Goal: Task Accomplishment & Management: Use online tool/utility

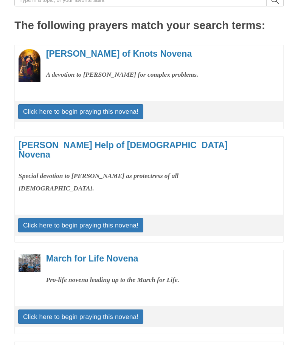
scroll to position [96, 0]
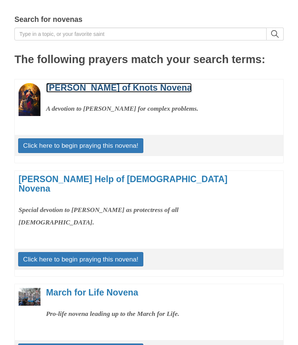
click at [95, 91] on link "[PERSON_NAME] of Knots Novena" at bounding box center [119, 88] width 146 height 10
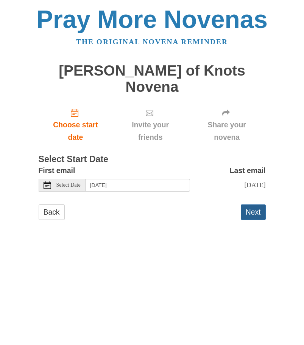
click at [249, 205] on button "Next" at bounding box center [252, 213] width 25 height 16
